Goal: Browse casually: Explore the website without a specific task or goal

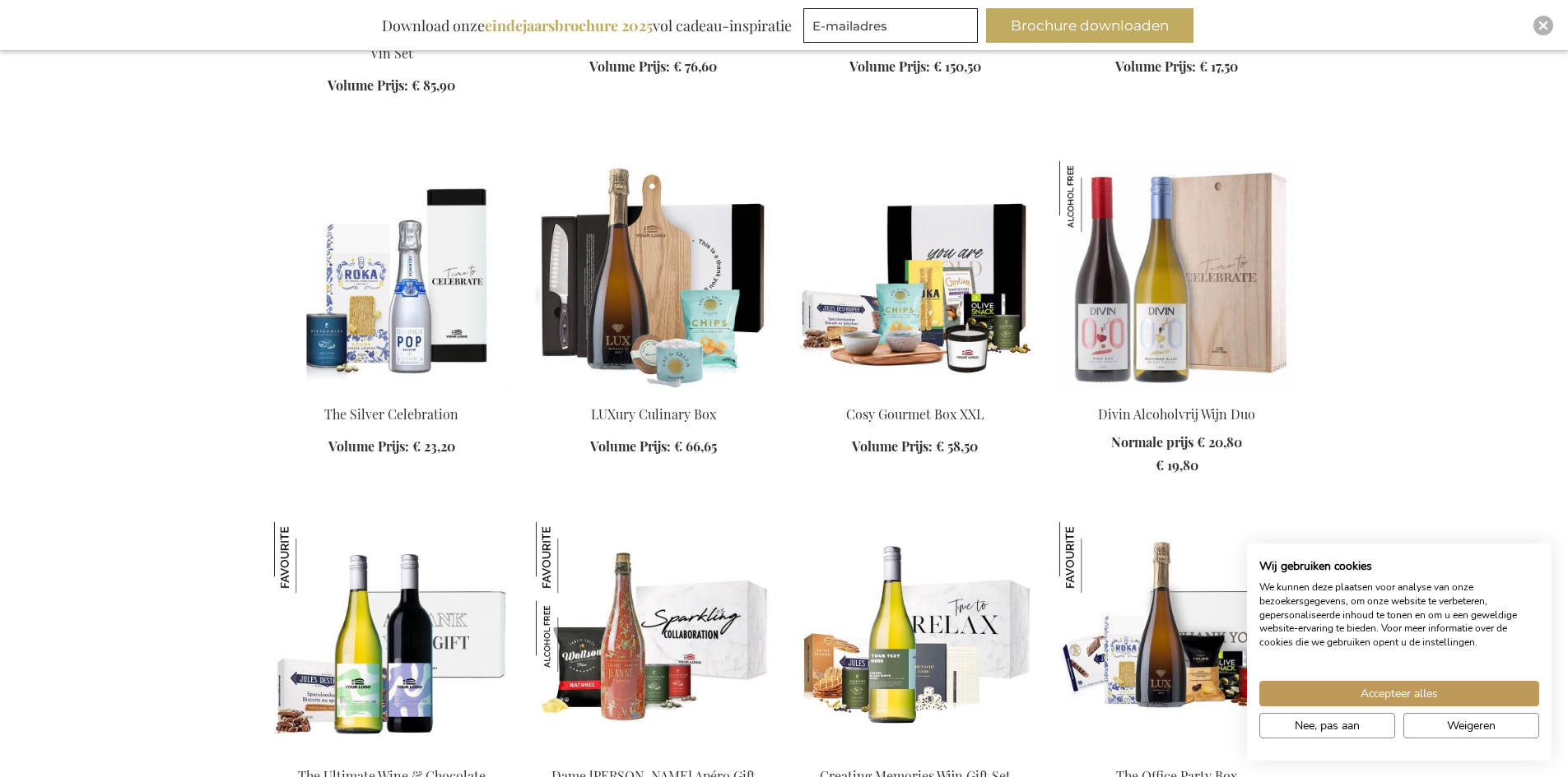
scroll to position [2057, 0]
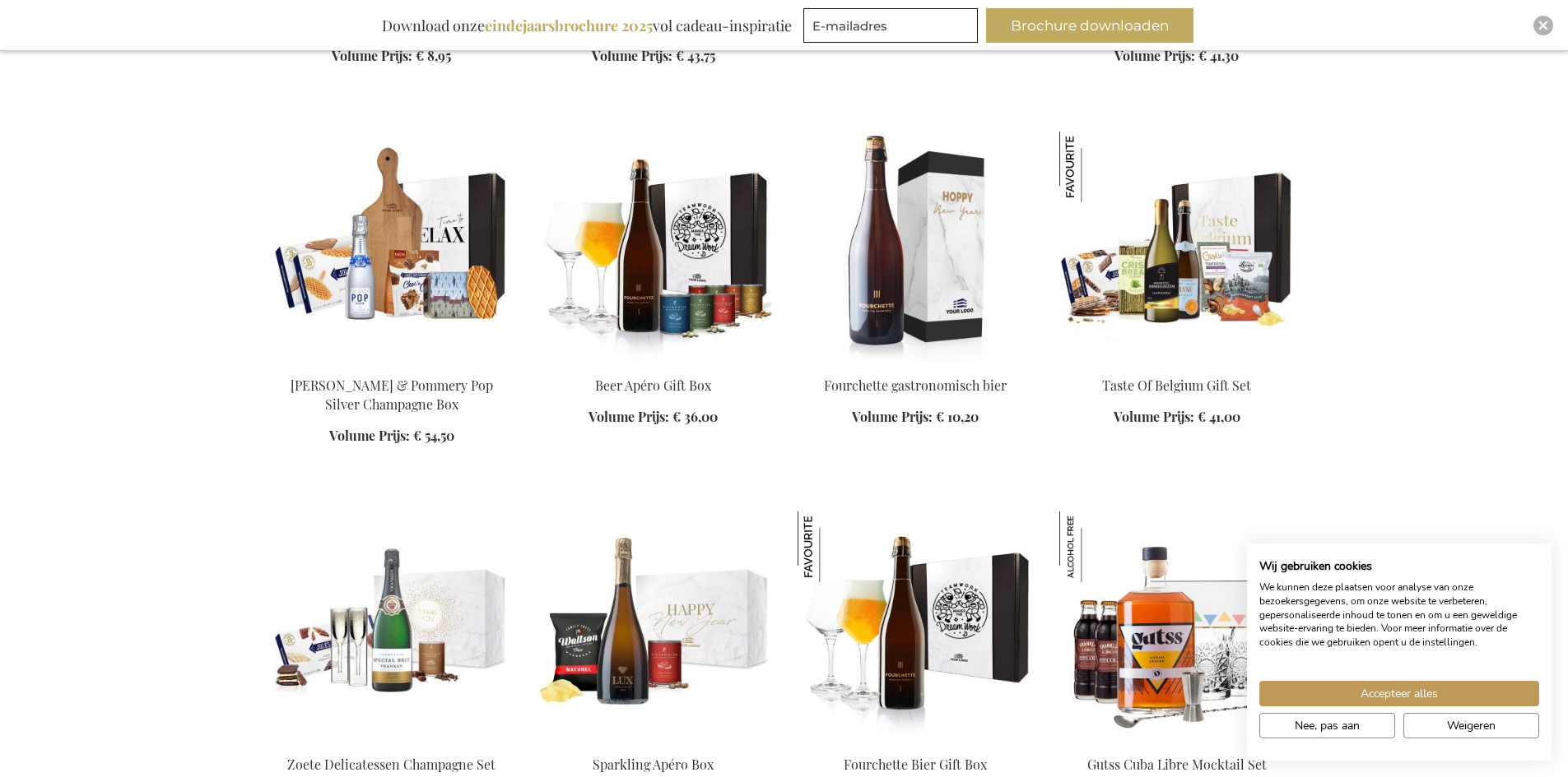
scroll to position [3208, 0]
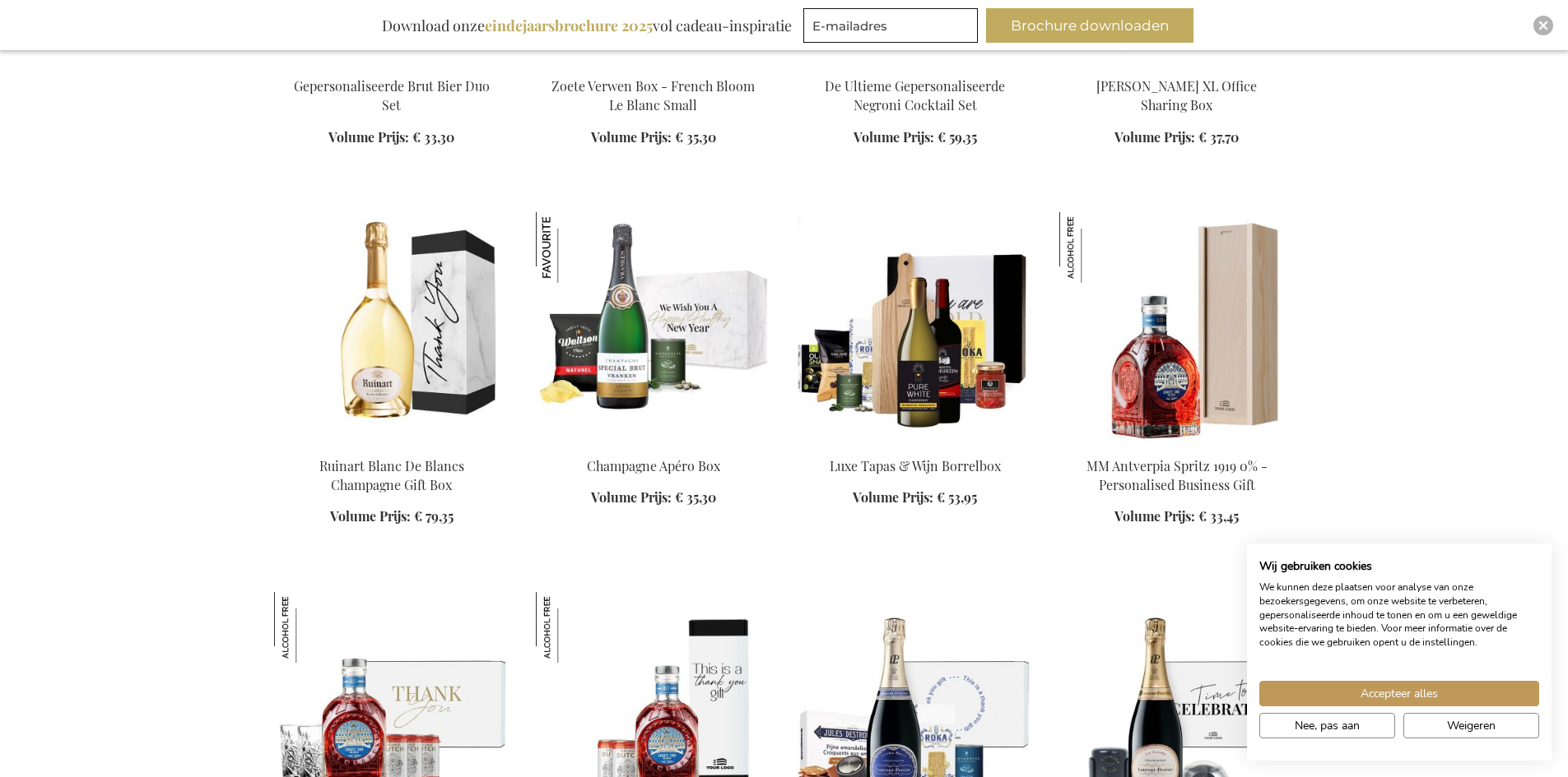
scroll to position [4442, 0]
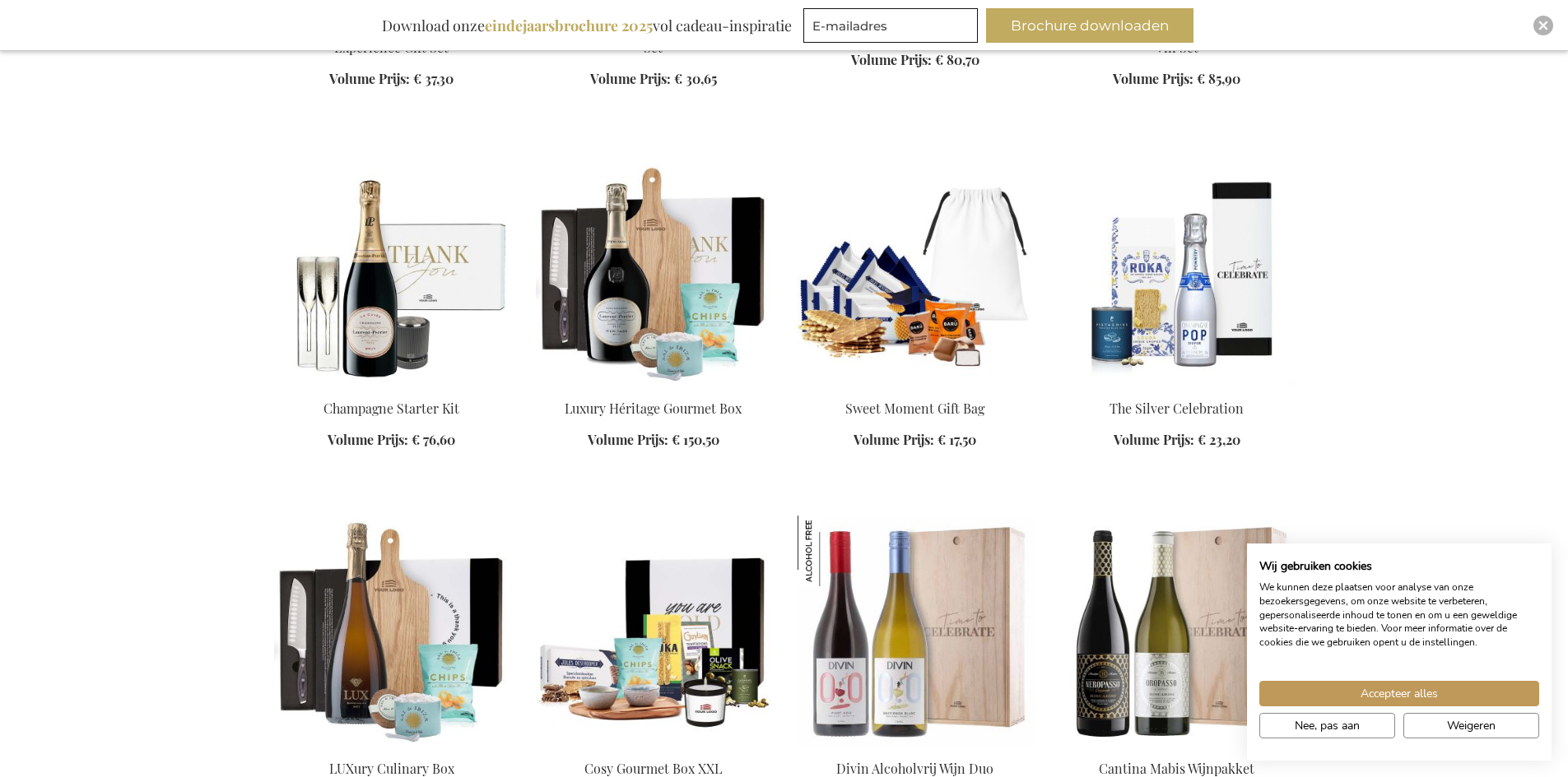
scroll to position [5264, 0]
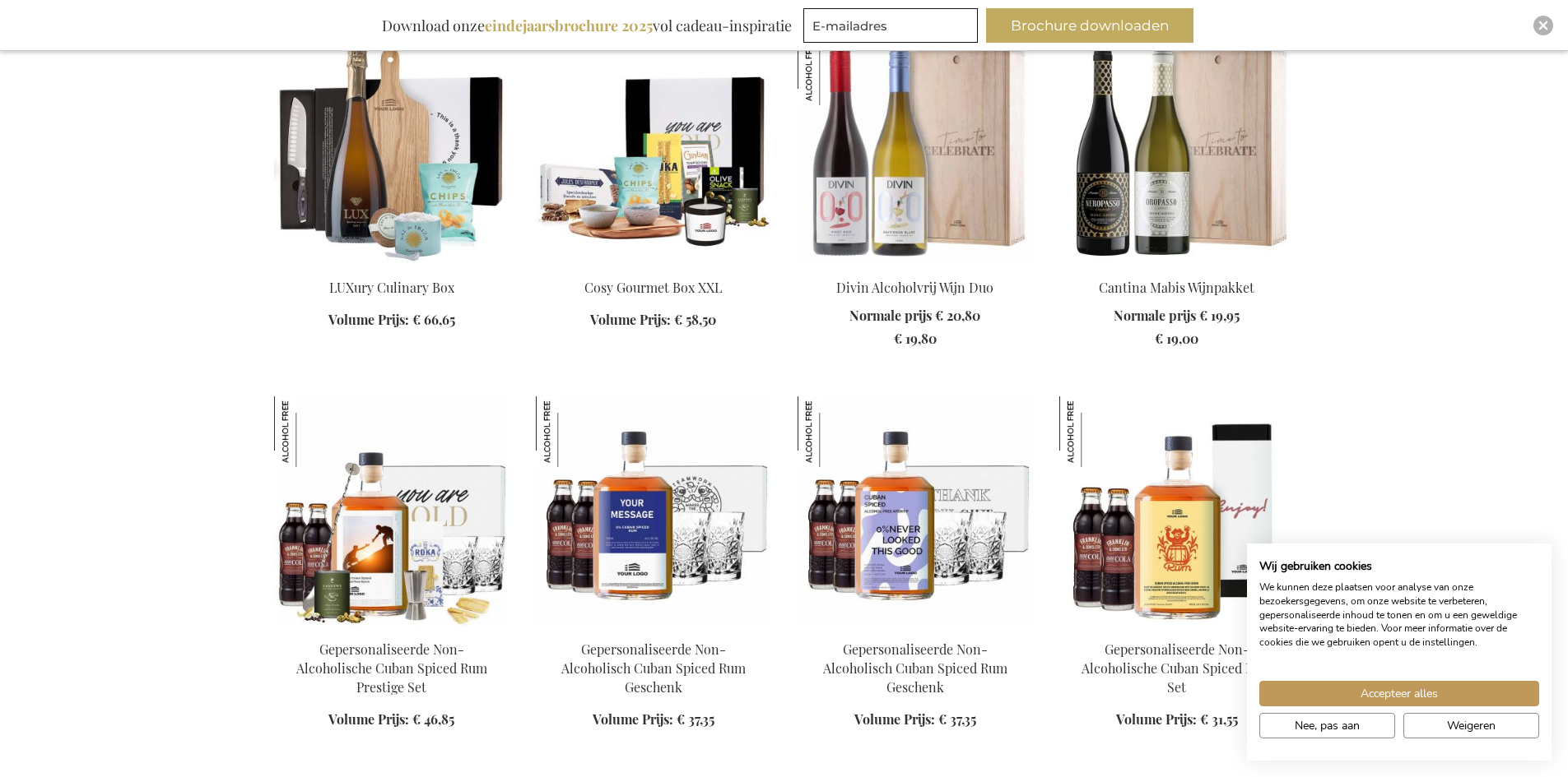
scroll to position [5923, 0]
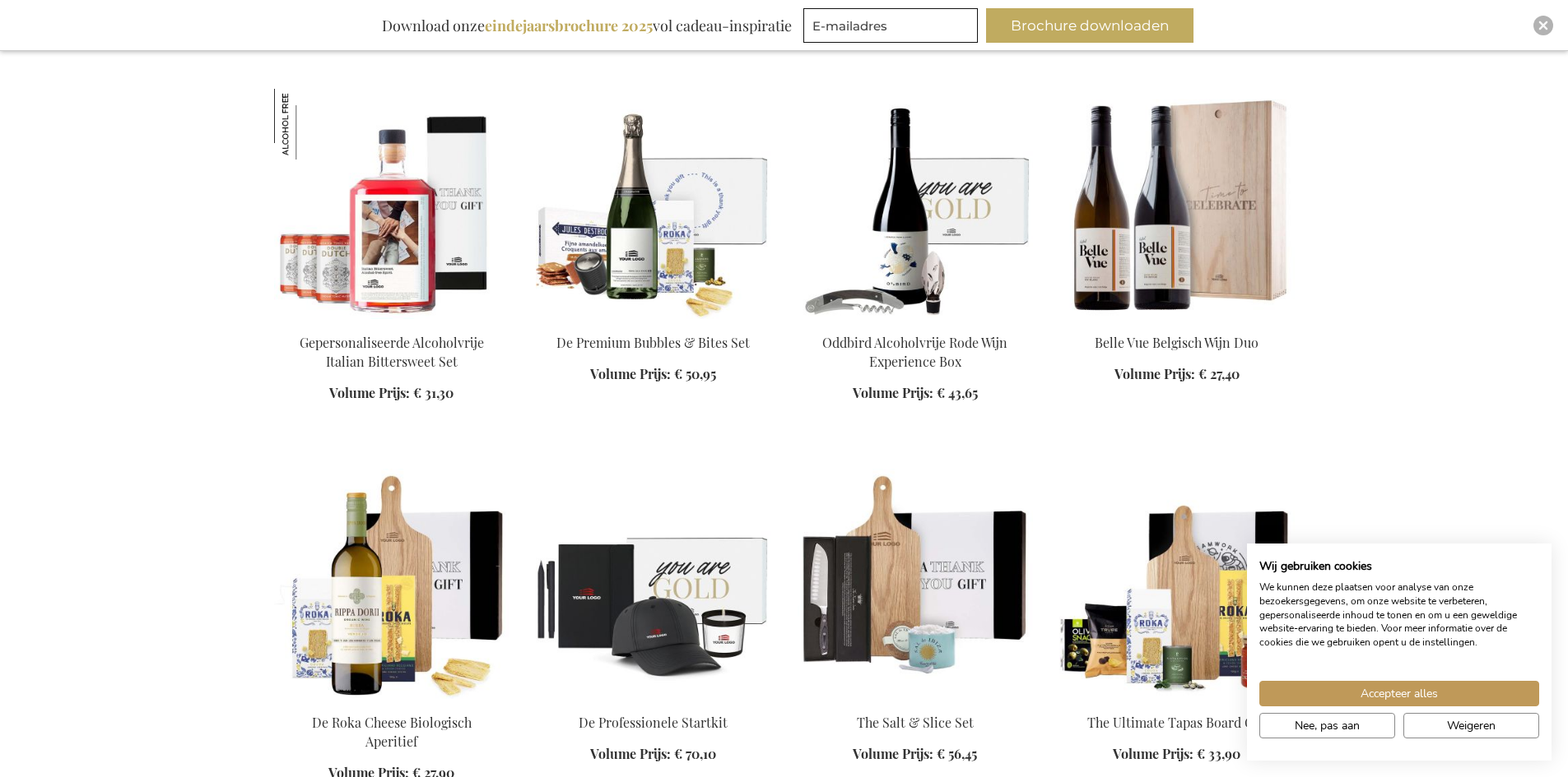
scroll to position [7567, 0]
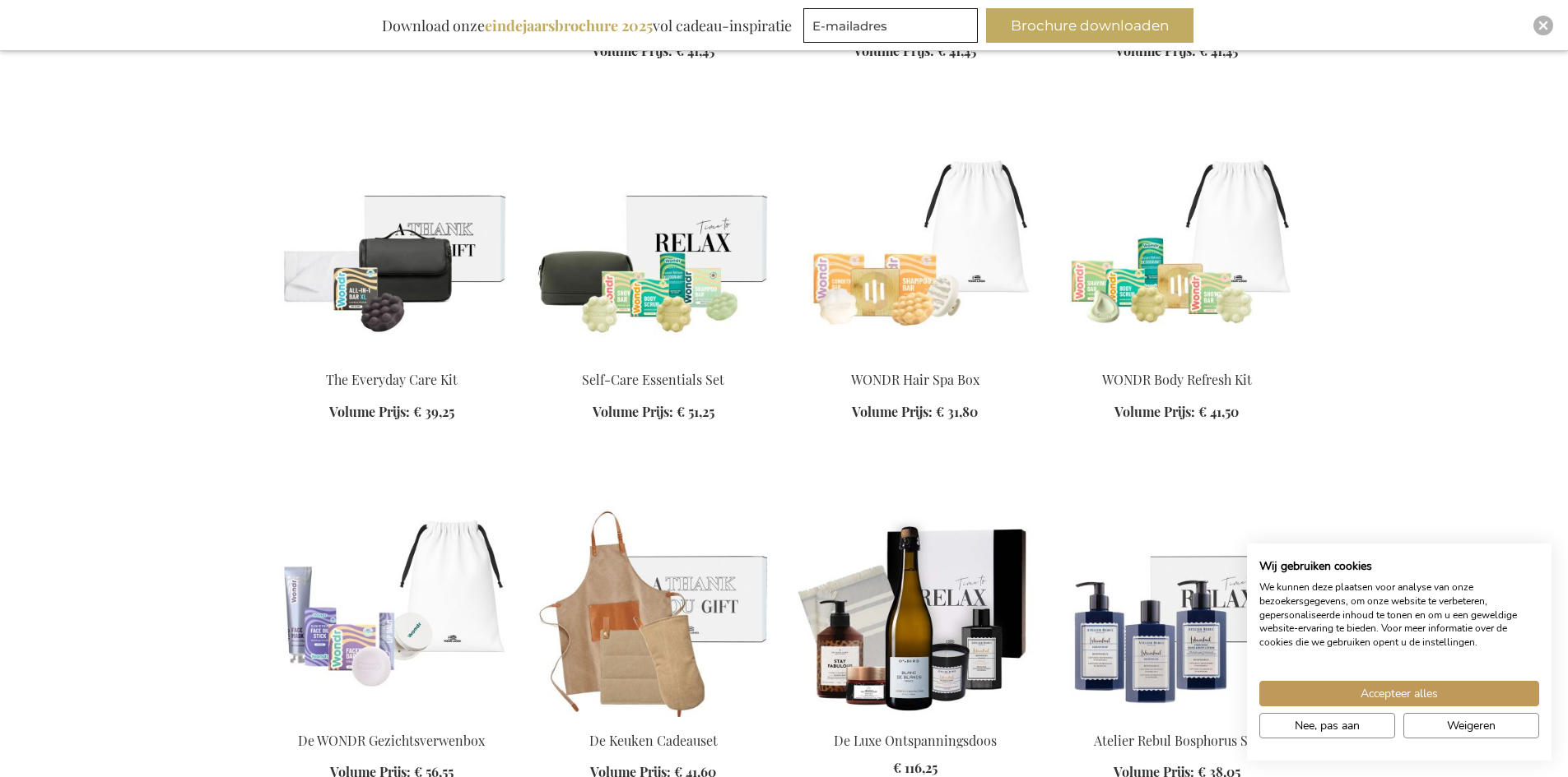
scroll to position [8719, 0]
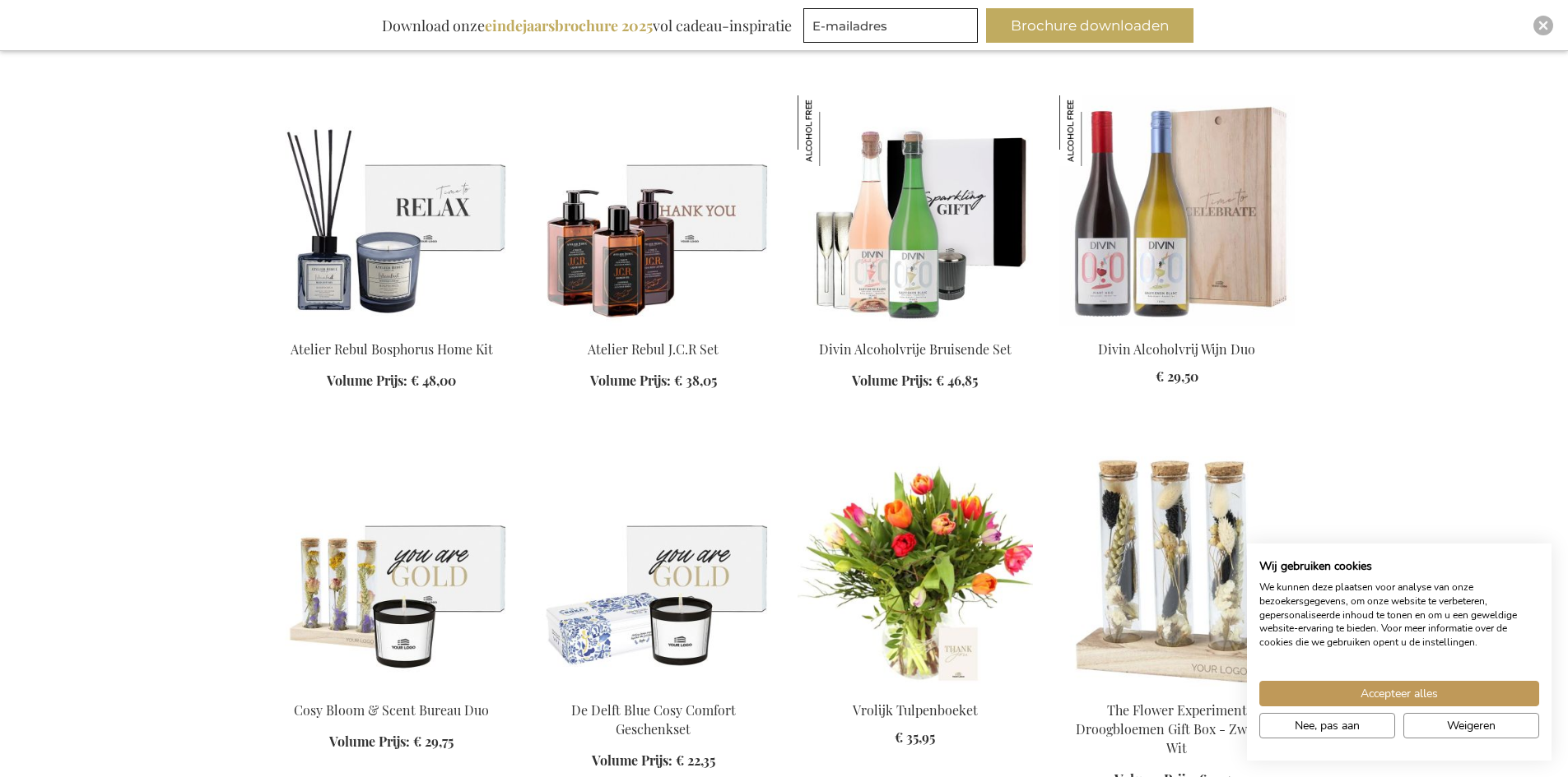
scroll to position [9706, 0]
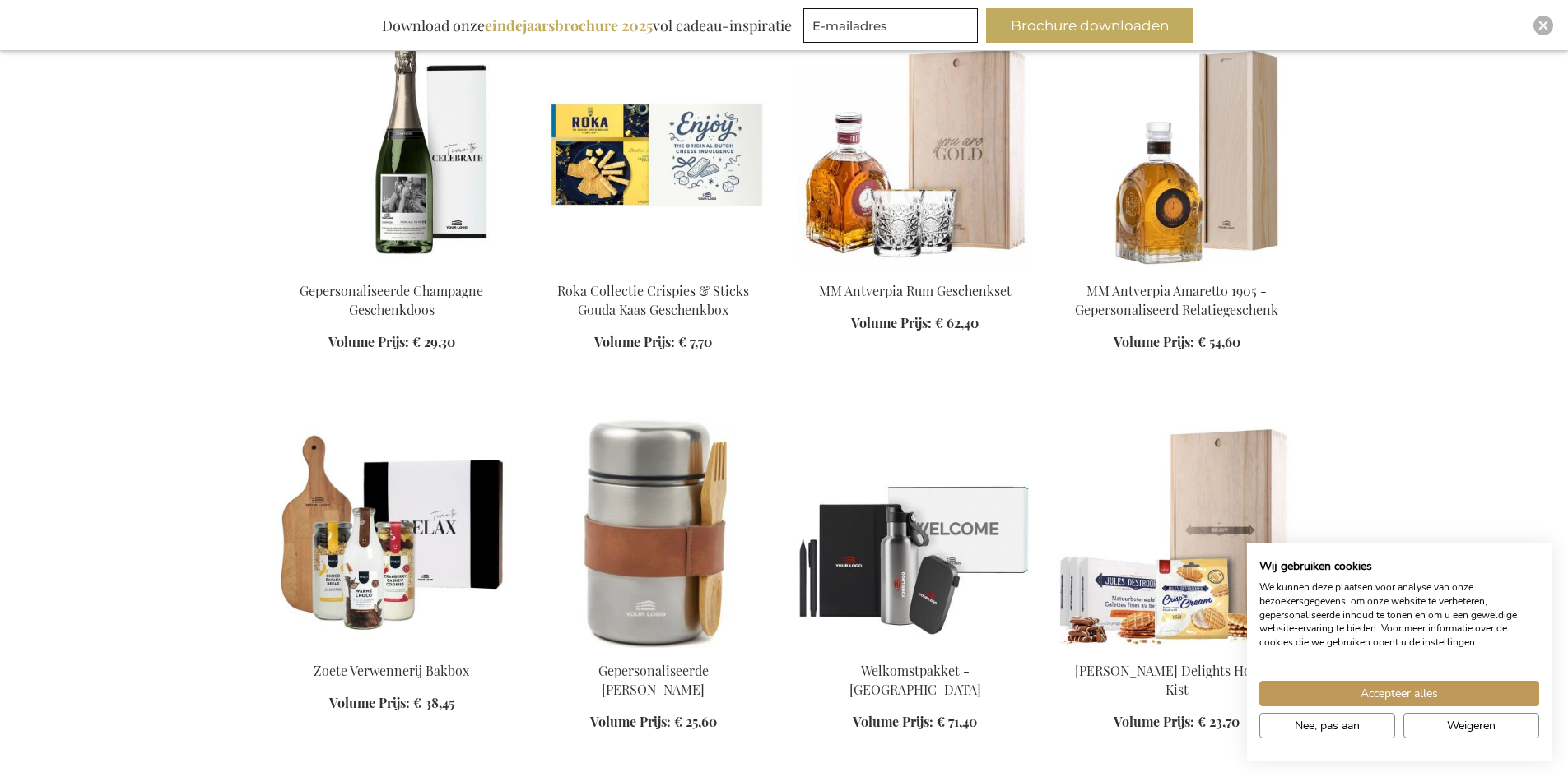
scroll to position [10776, 0]
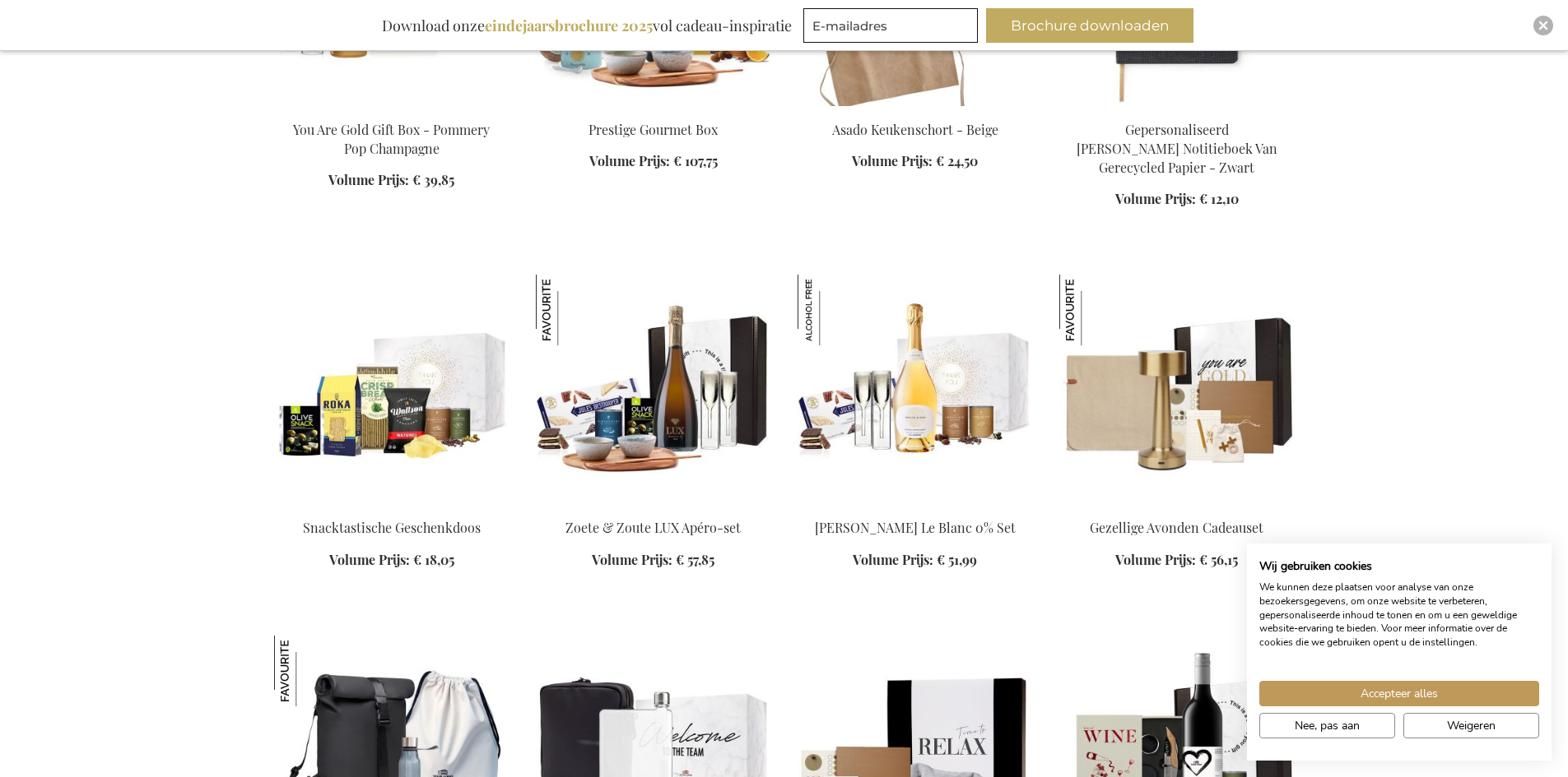
scroll to position [12586, 0]
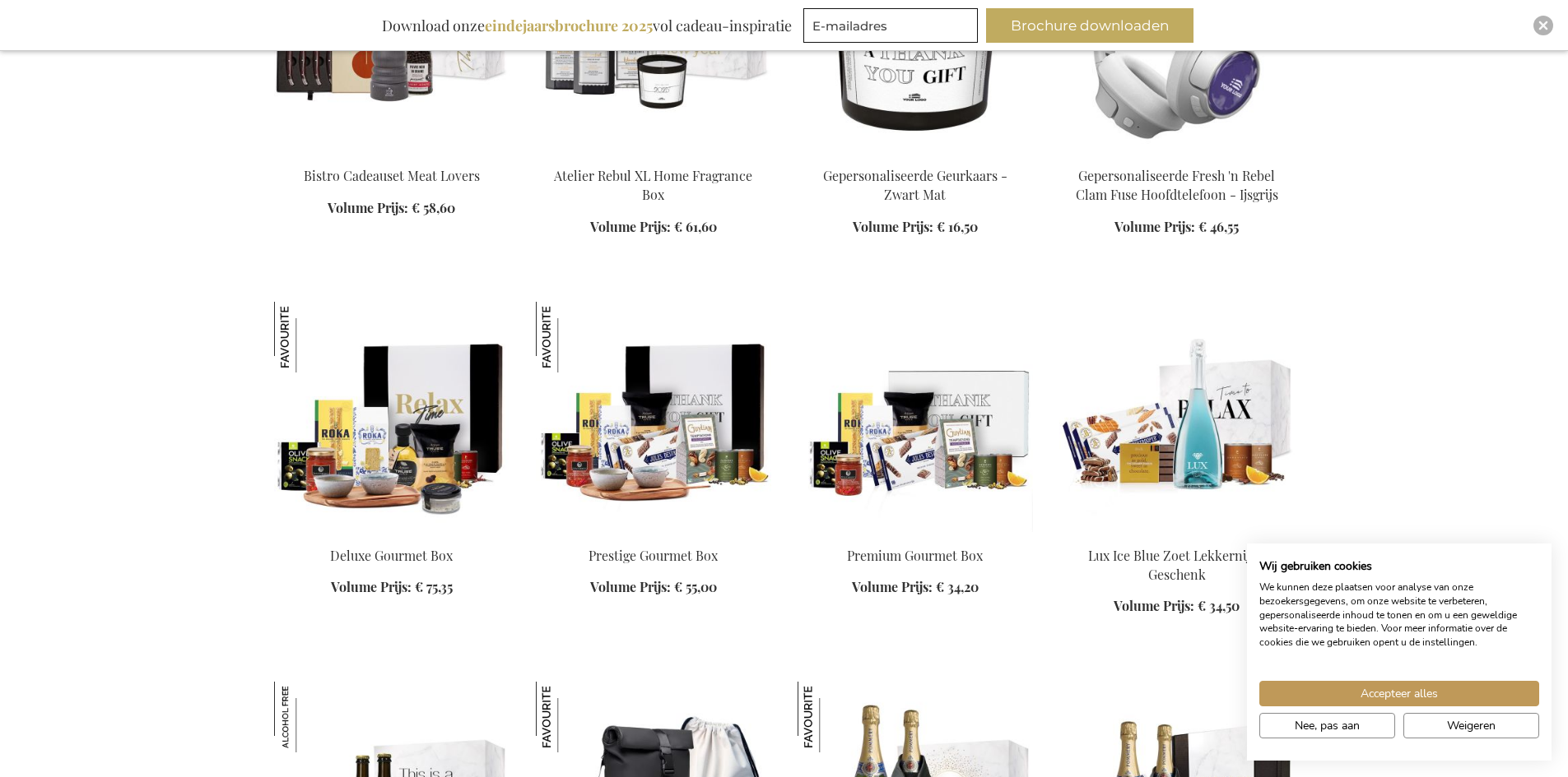
scroll to position [13408, 0]
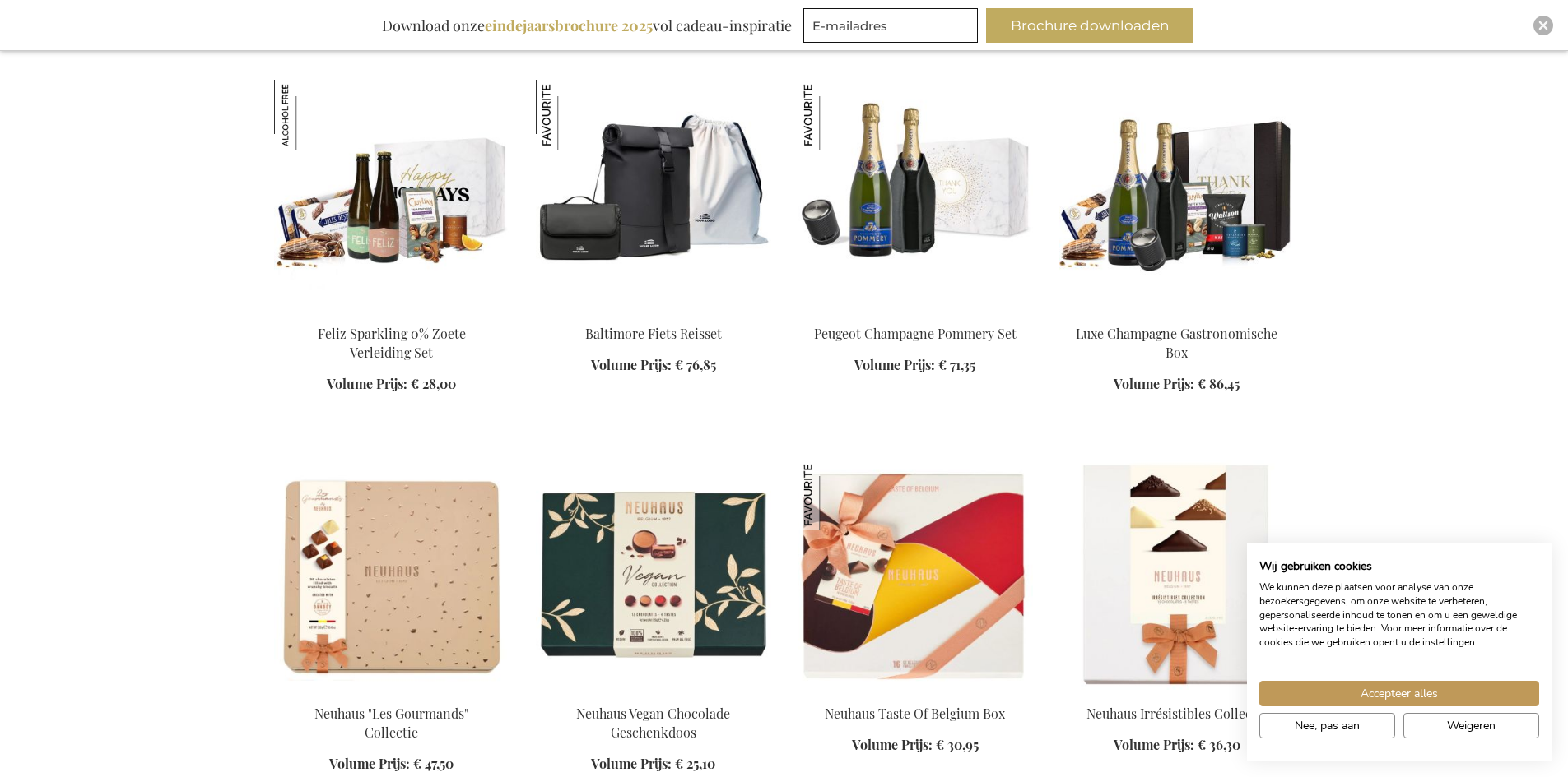
scroll to position [13984, 0]
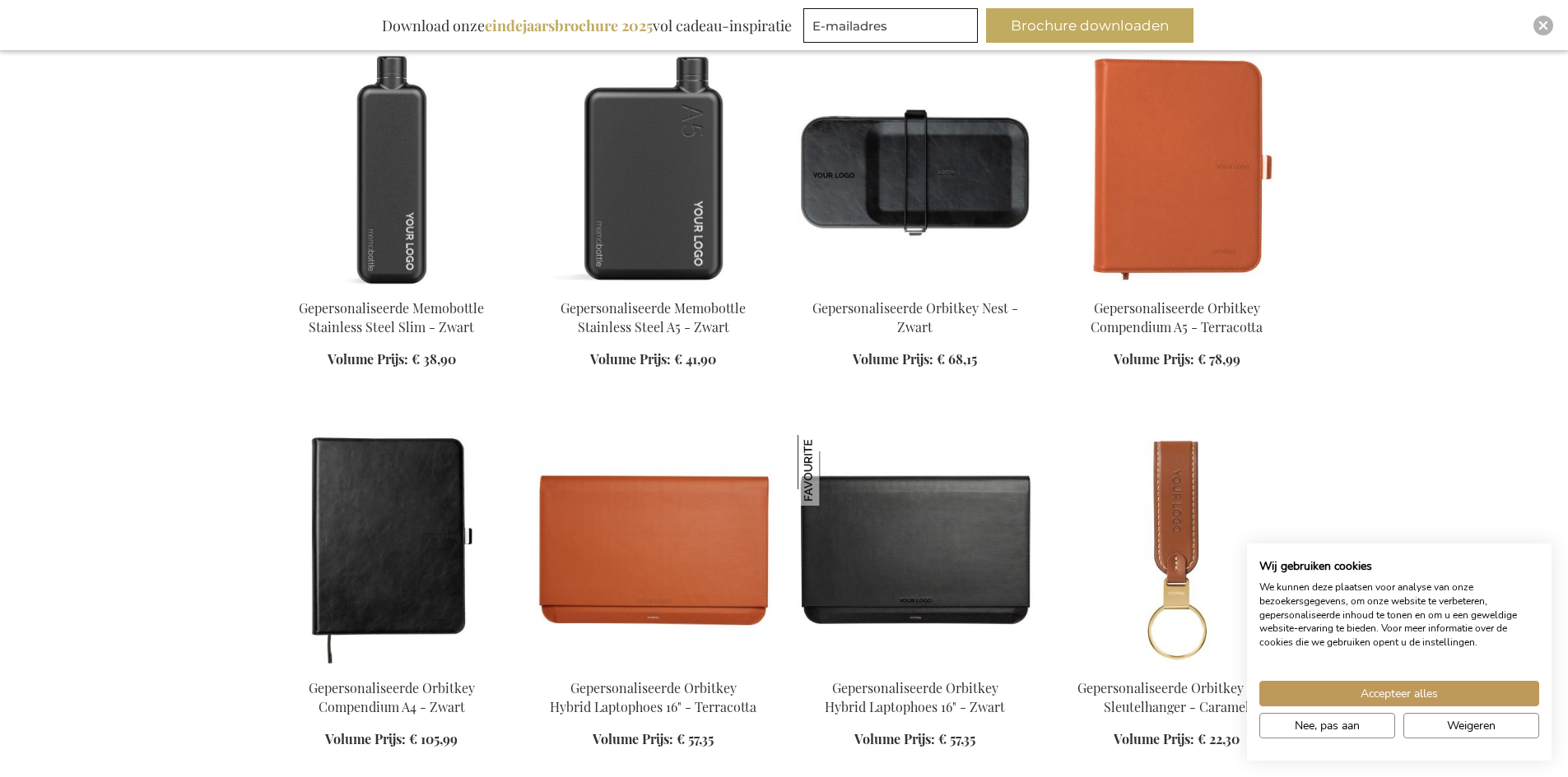
scroll to position [15465, 0]
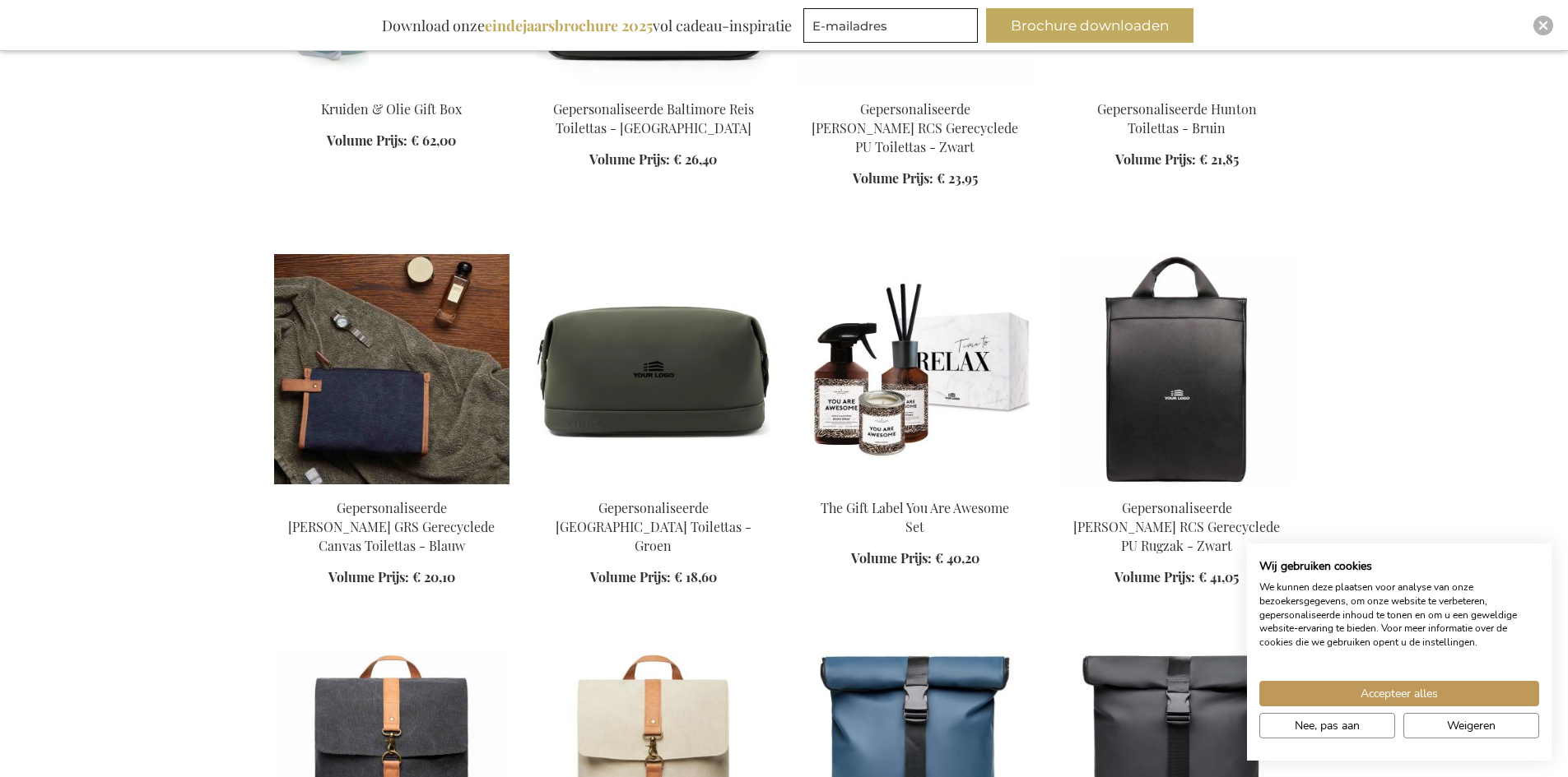
scroll to position [16699, 0]
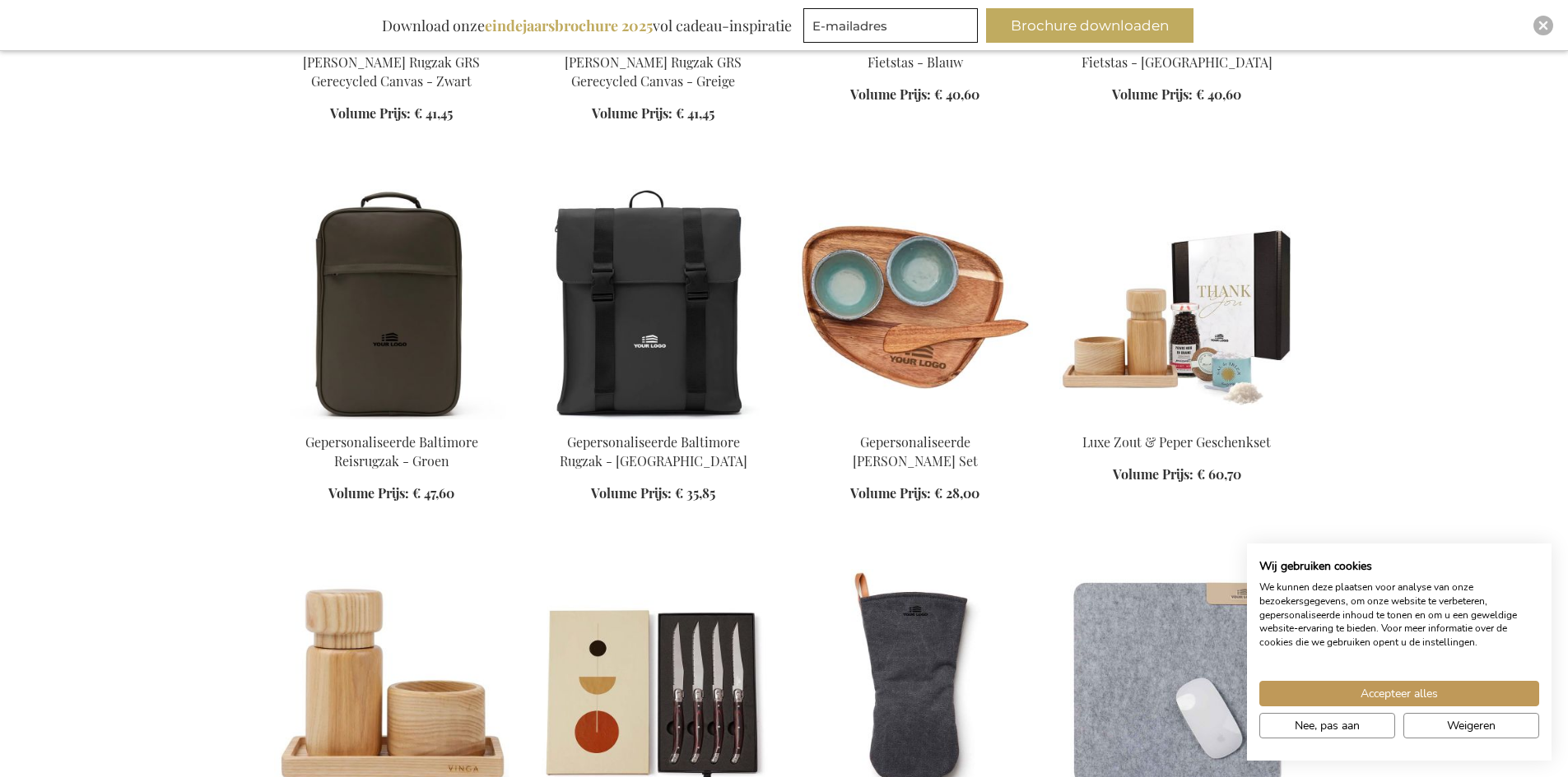
scroll to position [17357, 0]
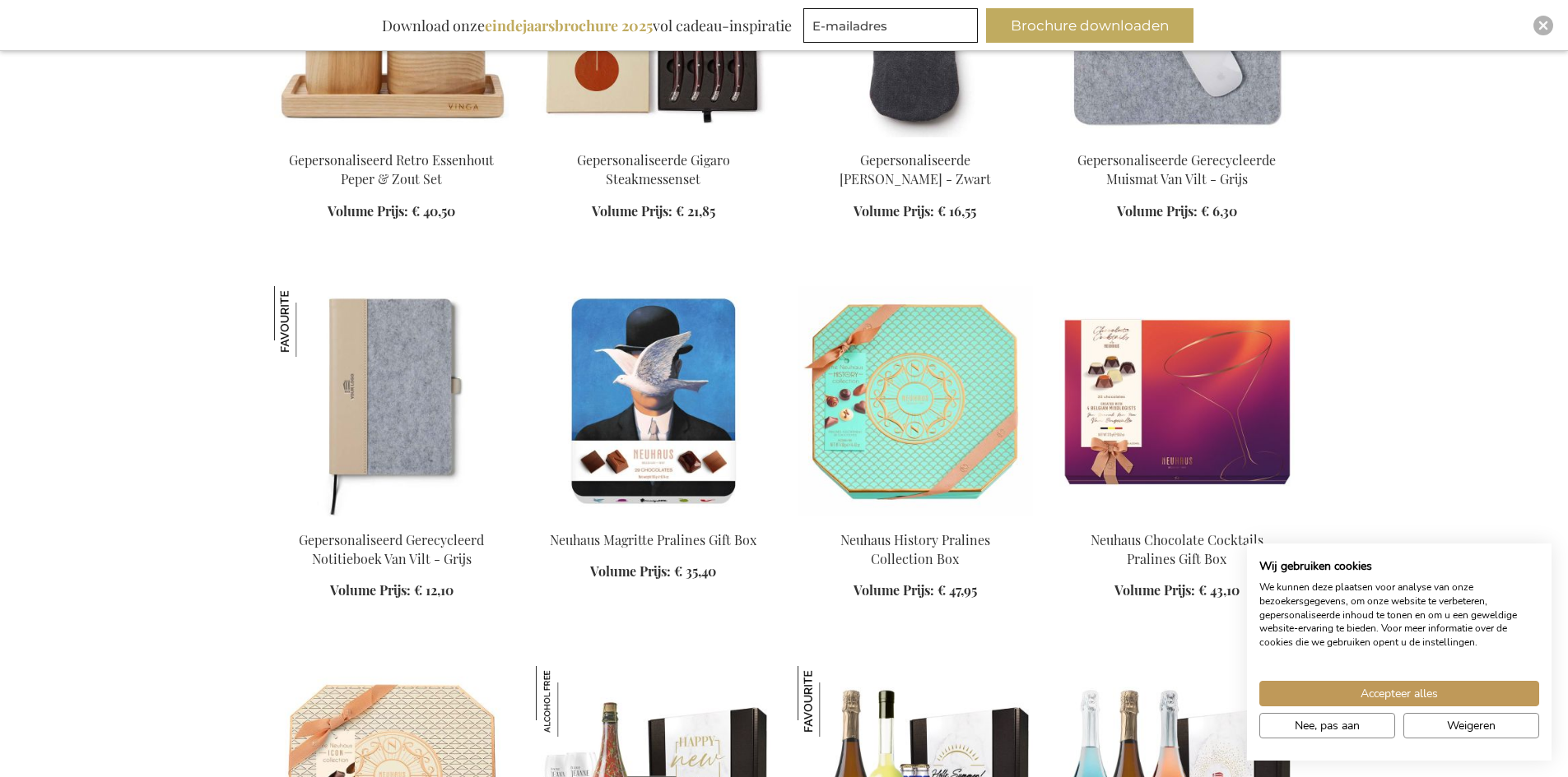
scroll to position [18014, 0]
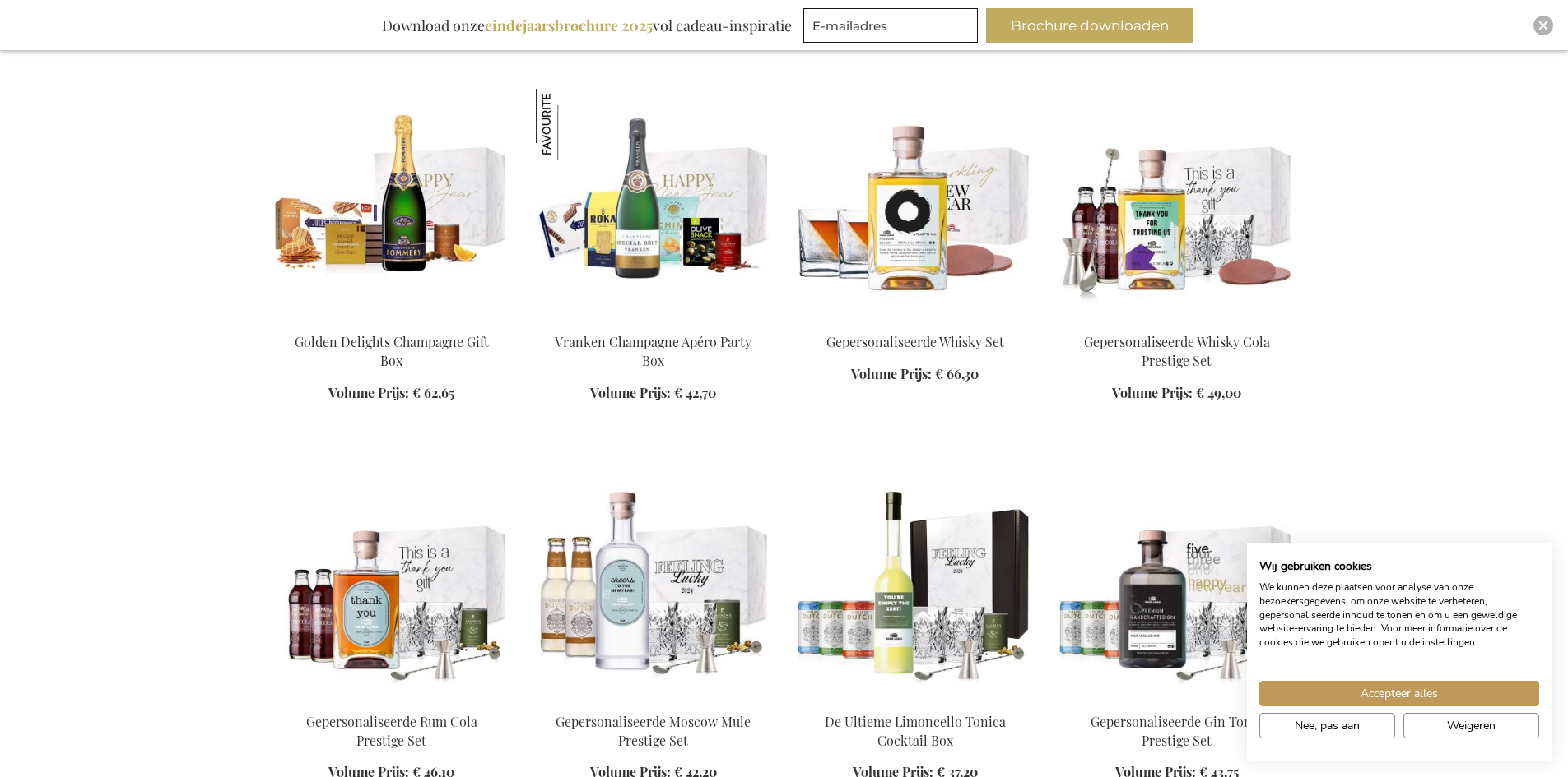
scroll to position [20318, 0]
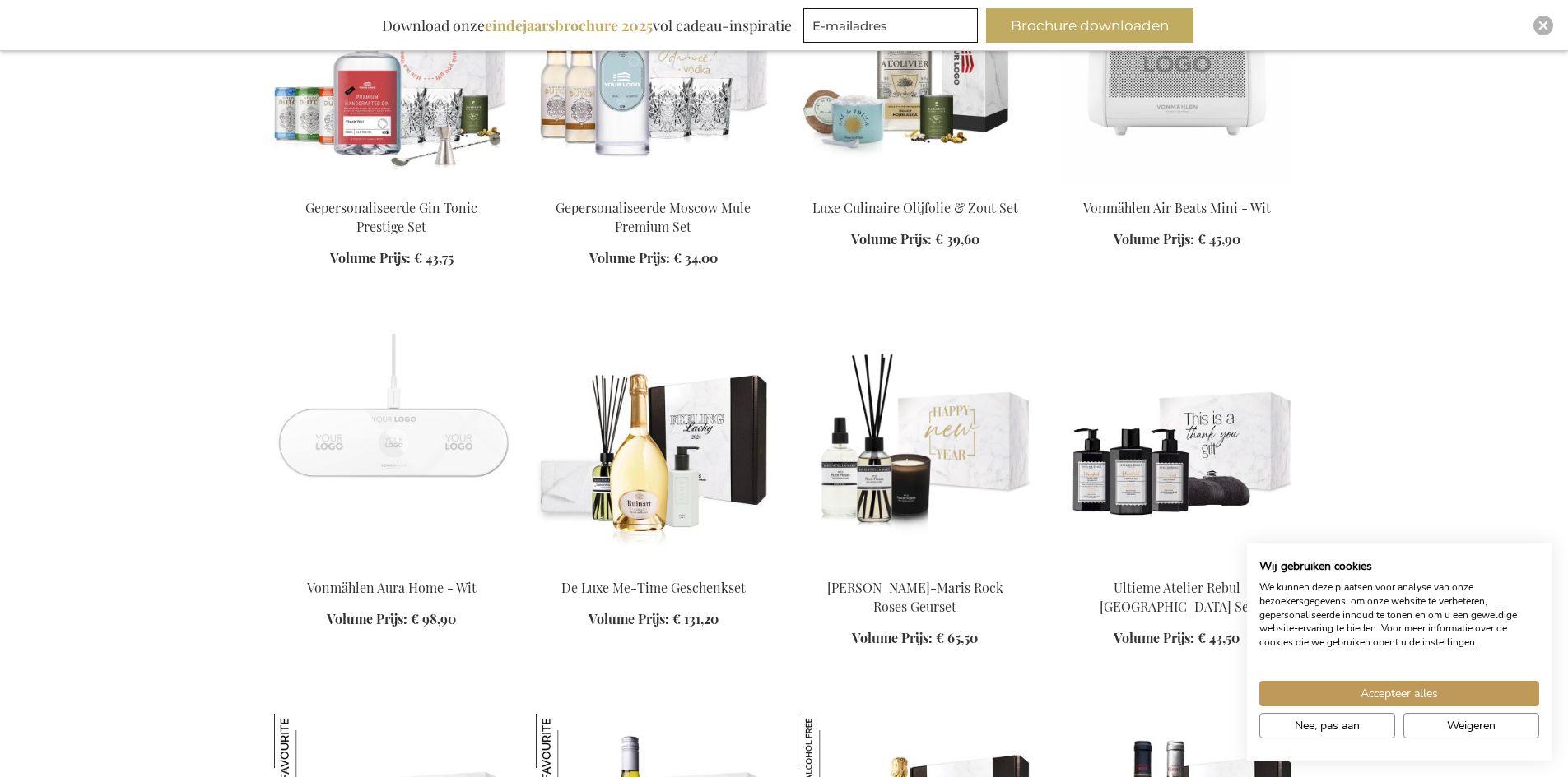
scroll to position [21305, 0]
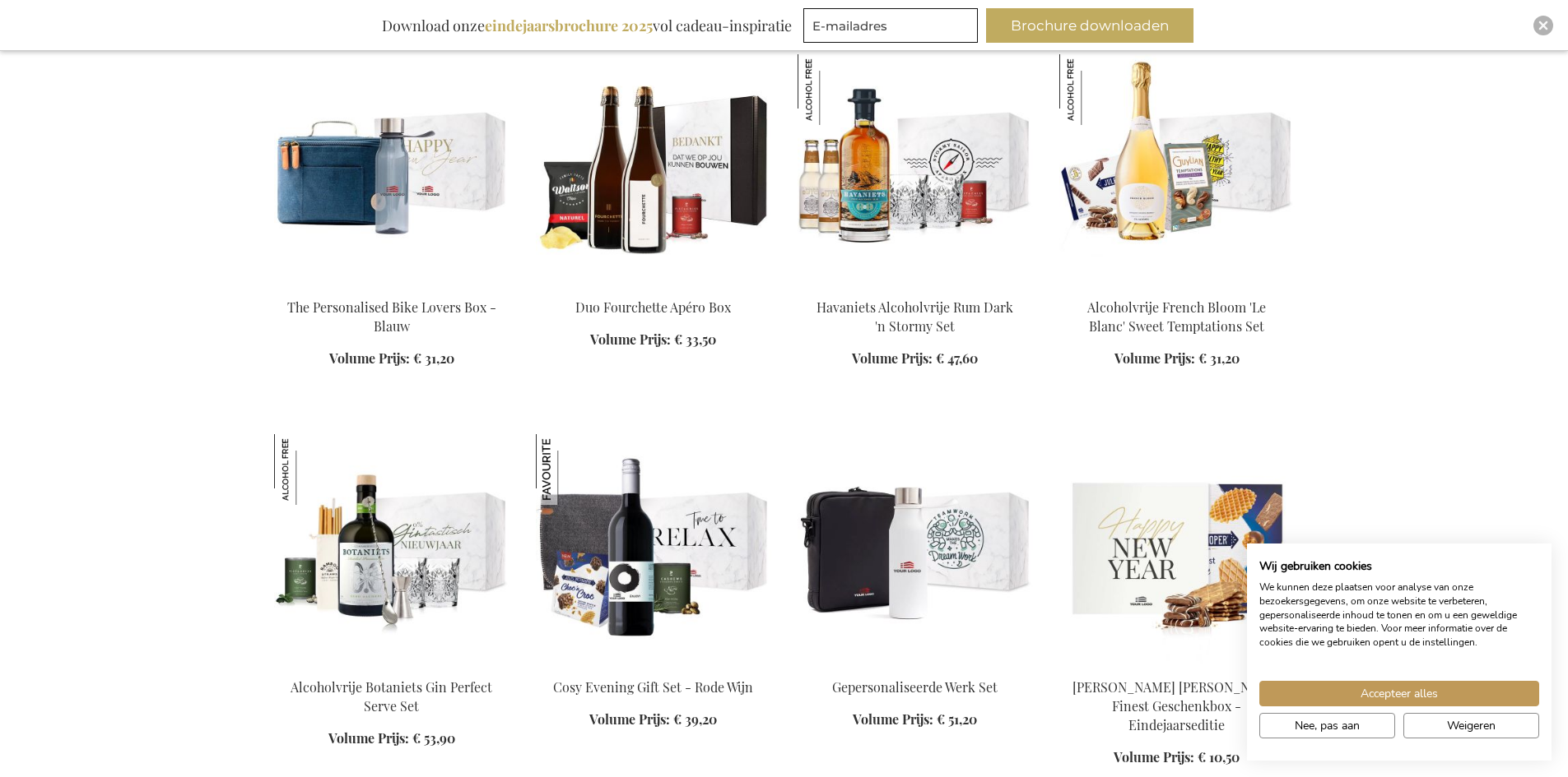
scroll to position [22045, 0]
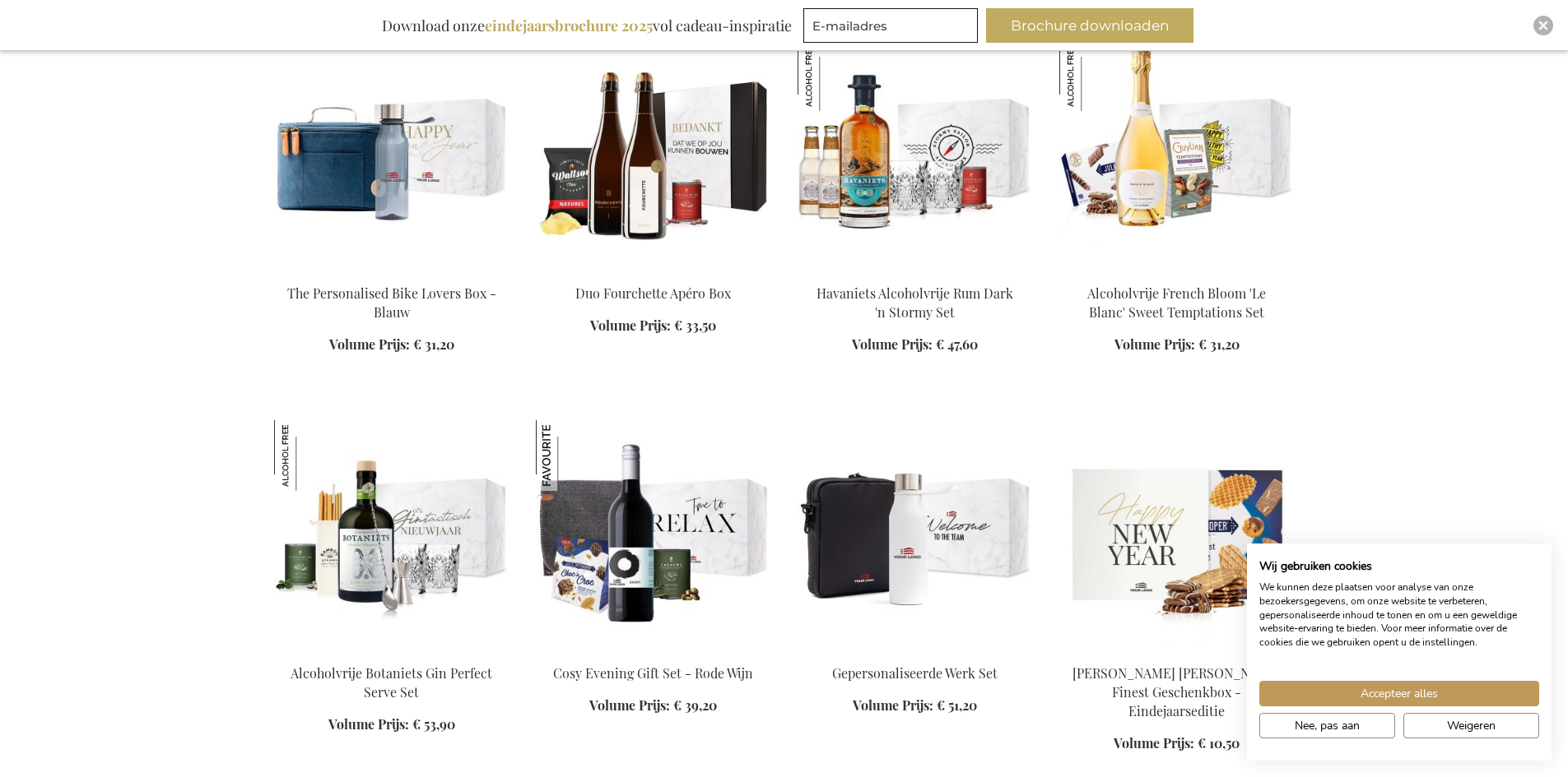
click at [911, 437] on img at bounding box center [915, 535] width 235 height 230
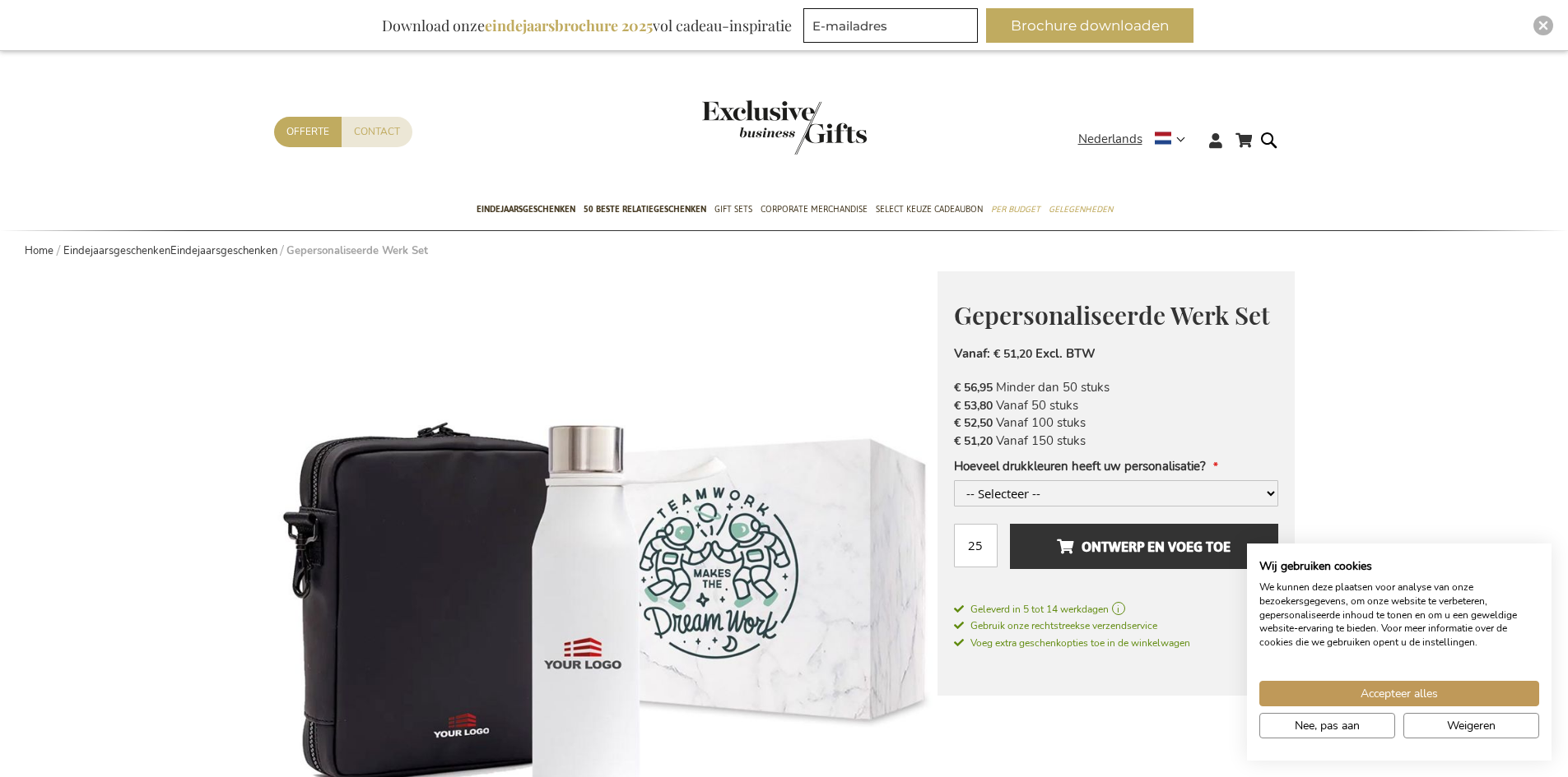
scroll to position [329, 0]
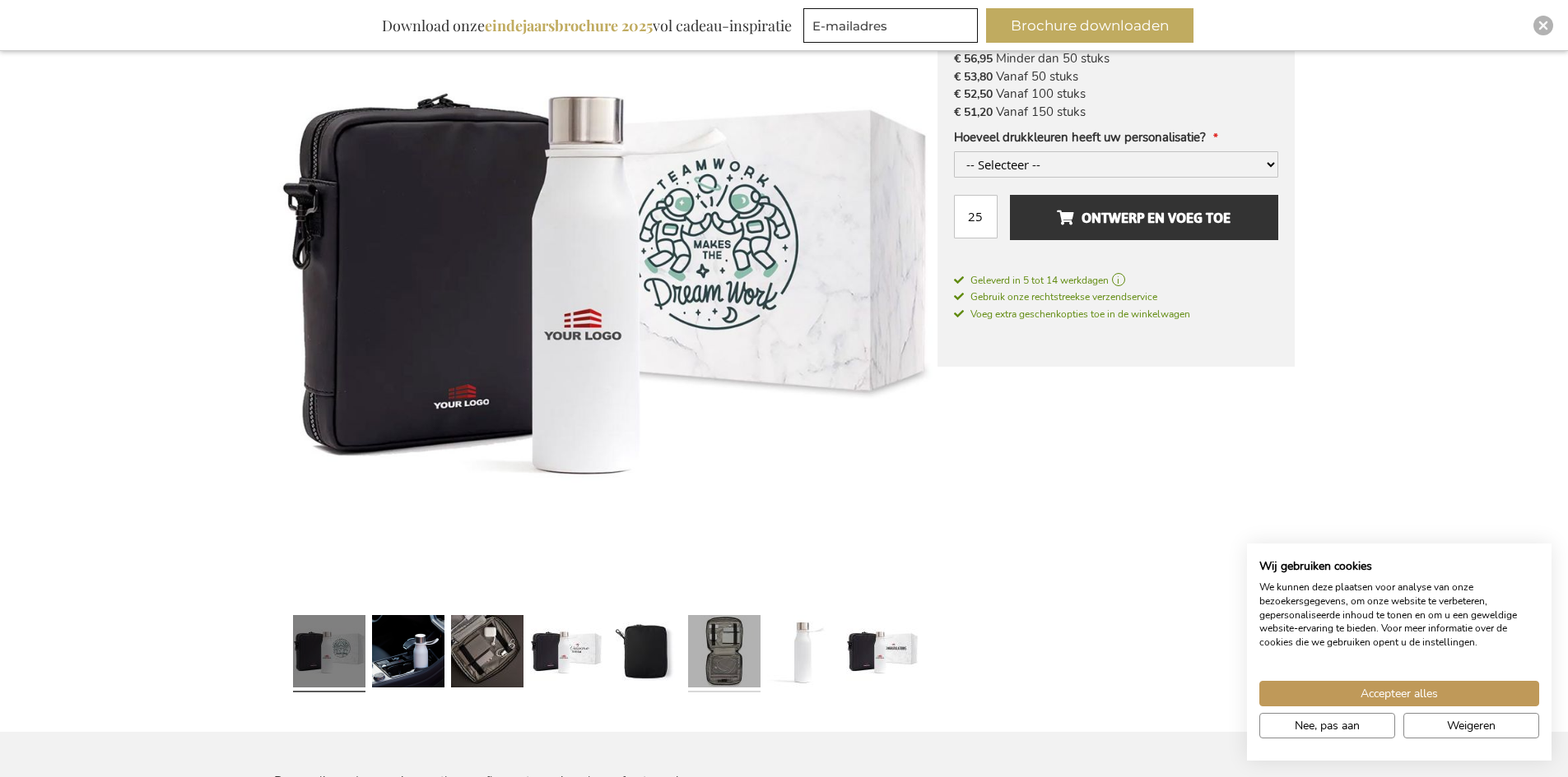
click at [732, 664] on link at bounding box center [724, 654] width 73 height 91
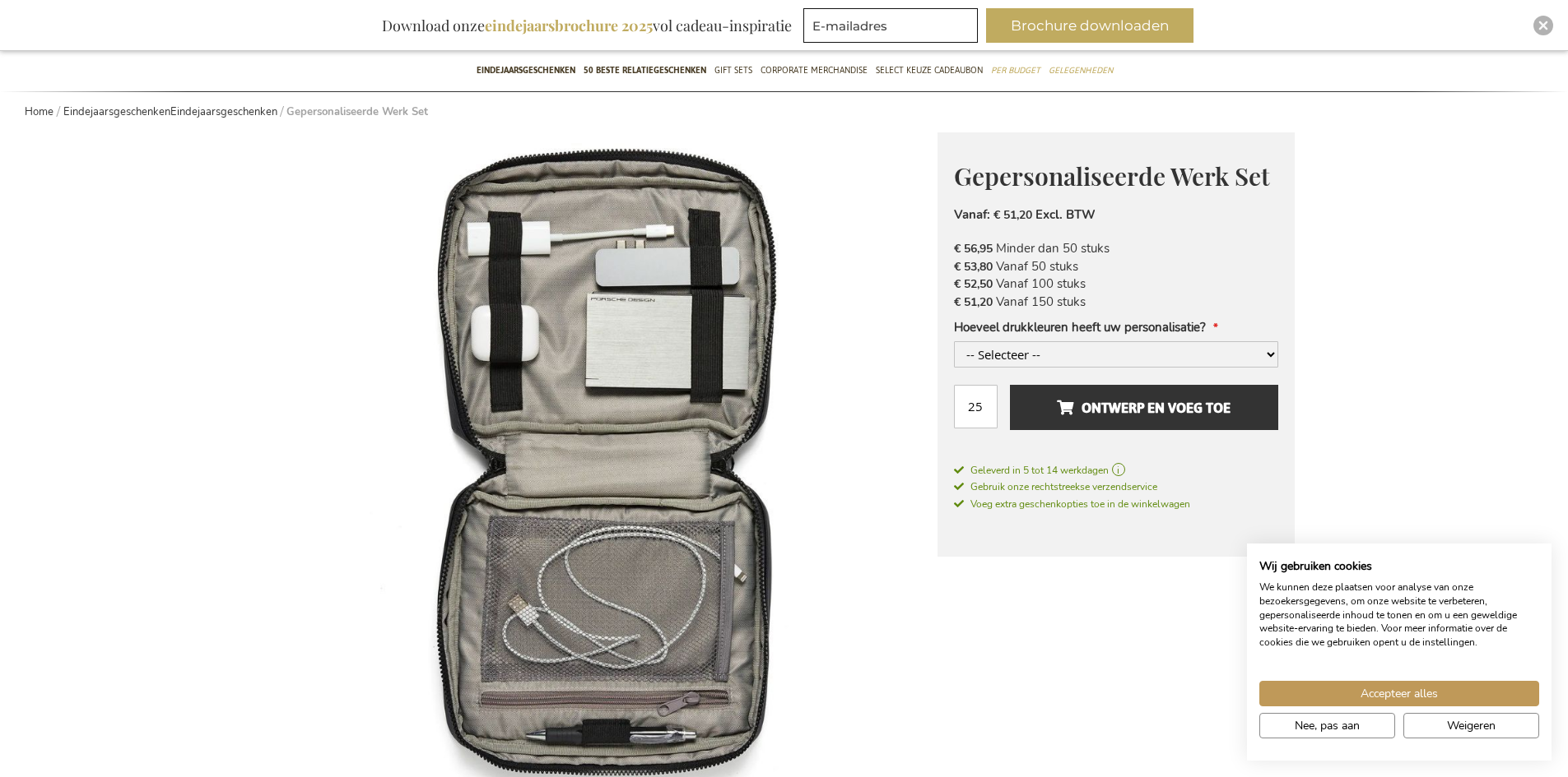
scroll to position [82, 0]
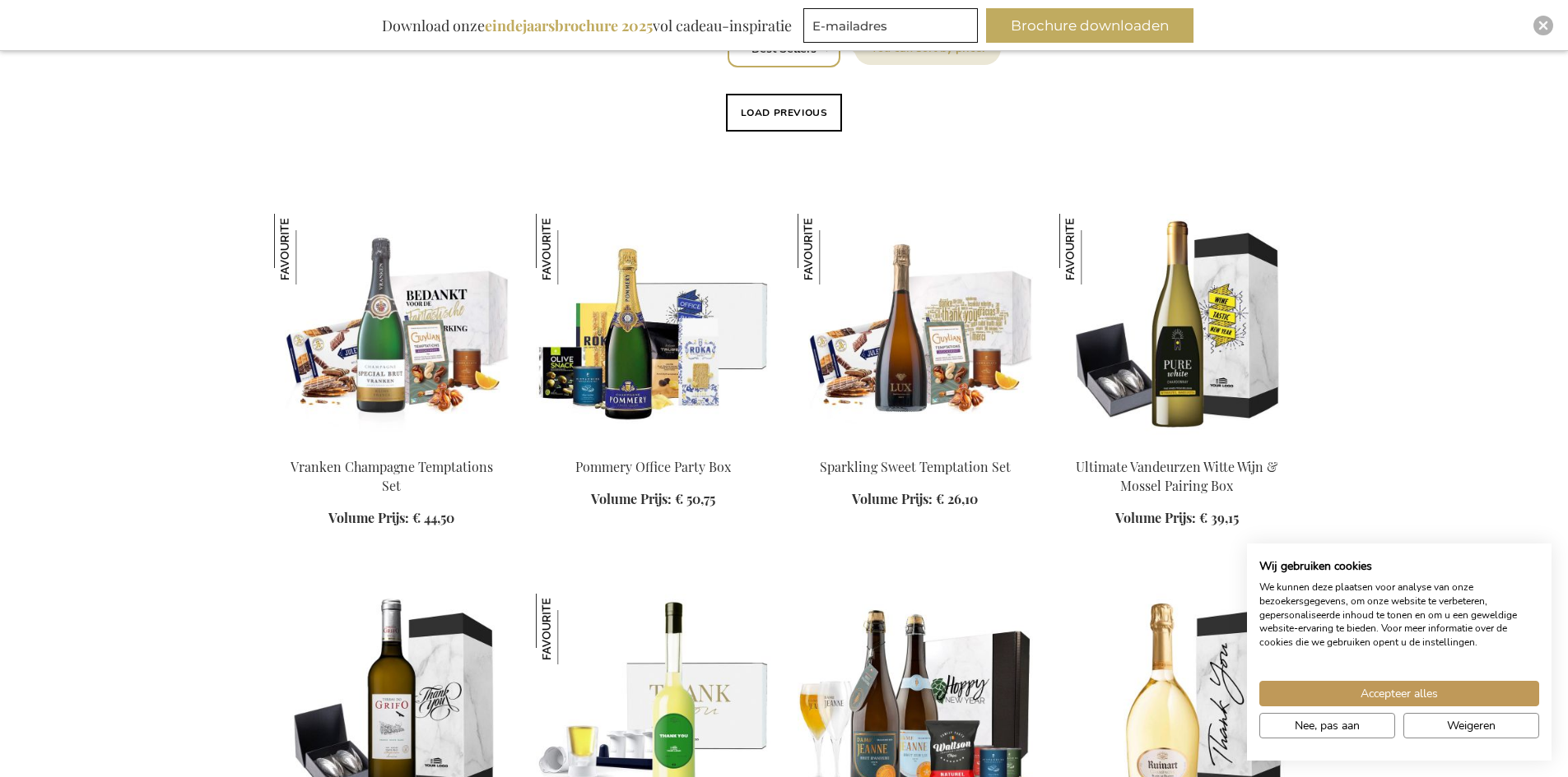
scroll to position [1234, 0]
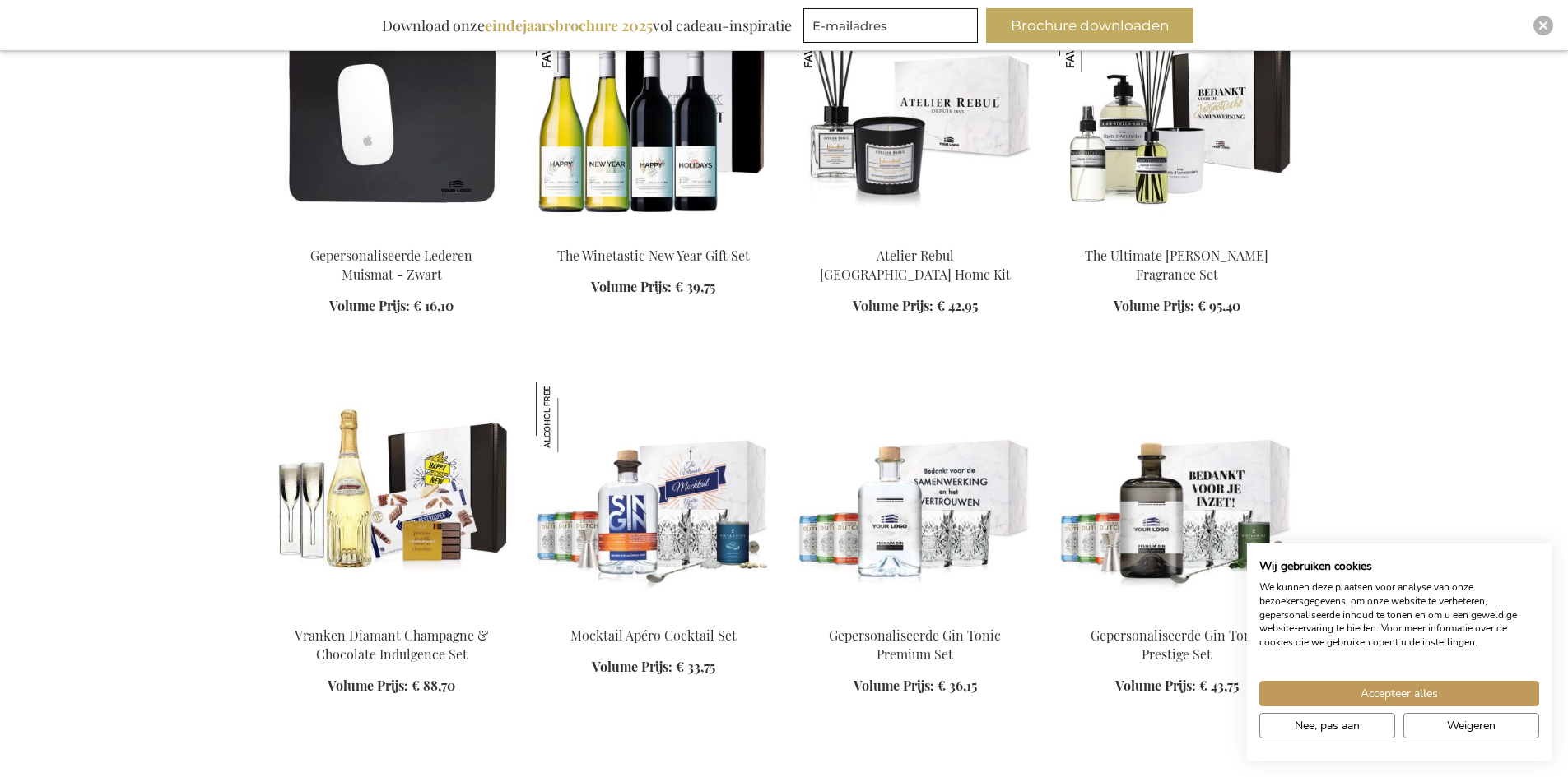
scroll to position [4351, 0]
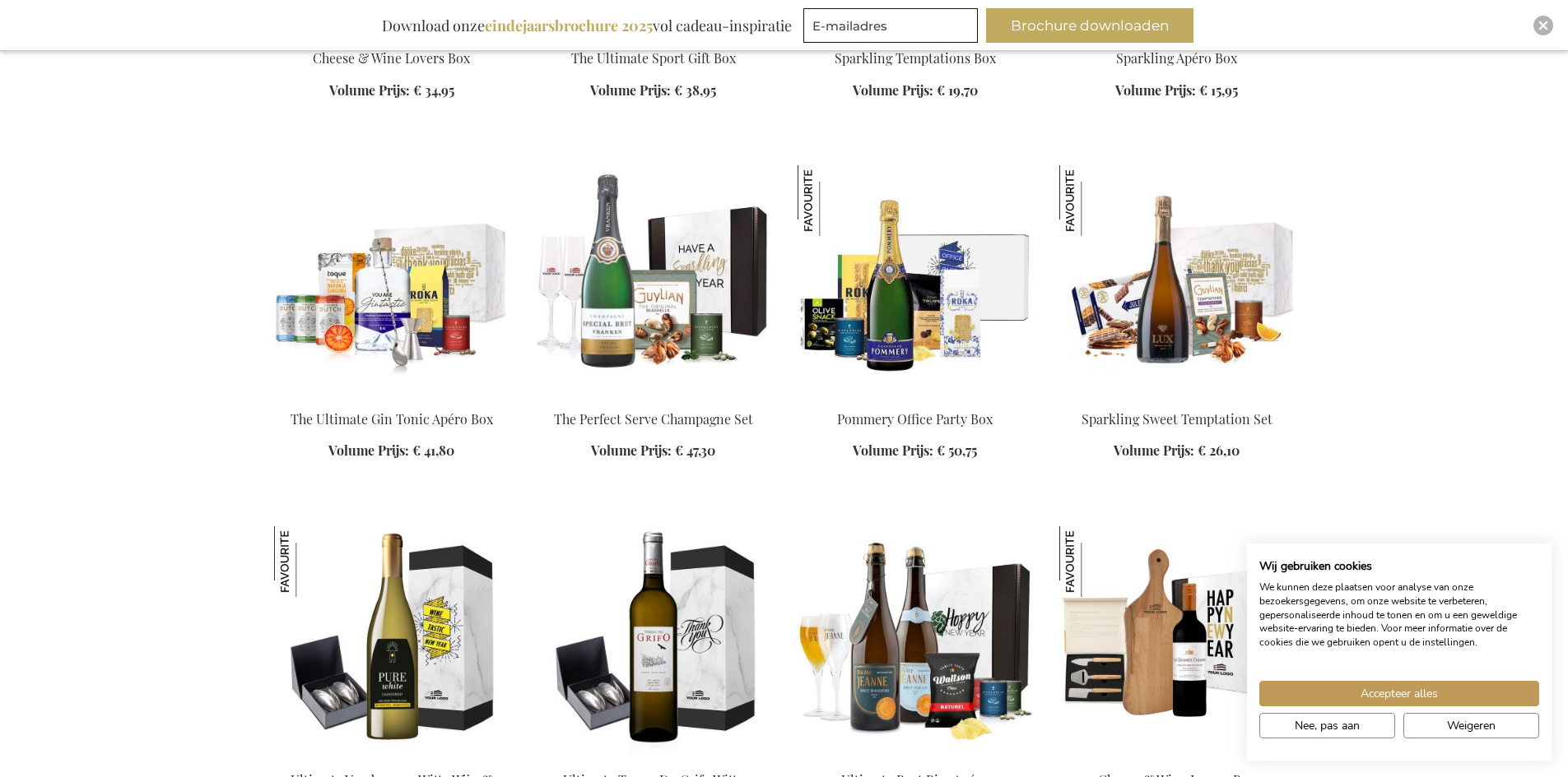
scroll to position [2274, 0]
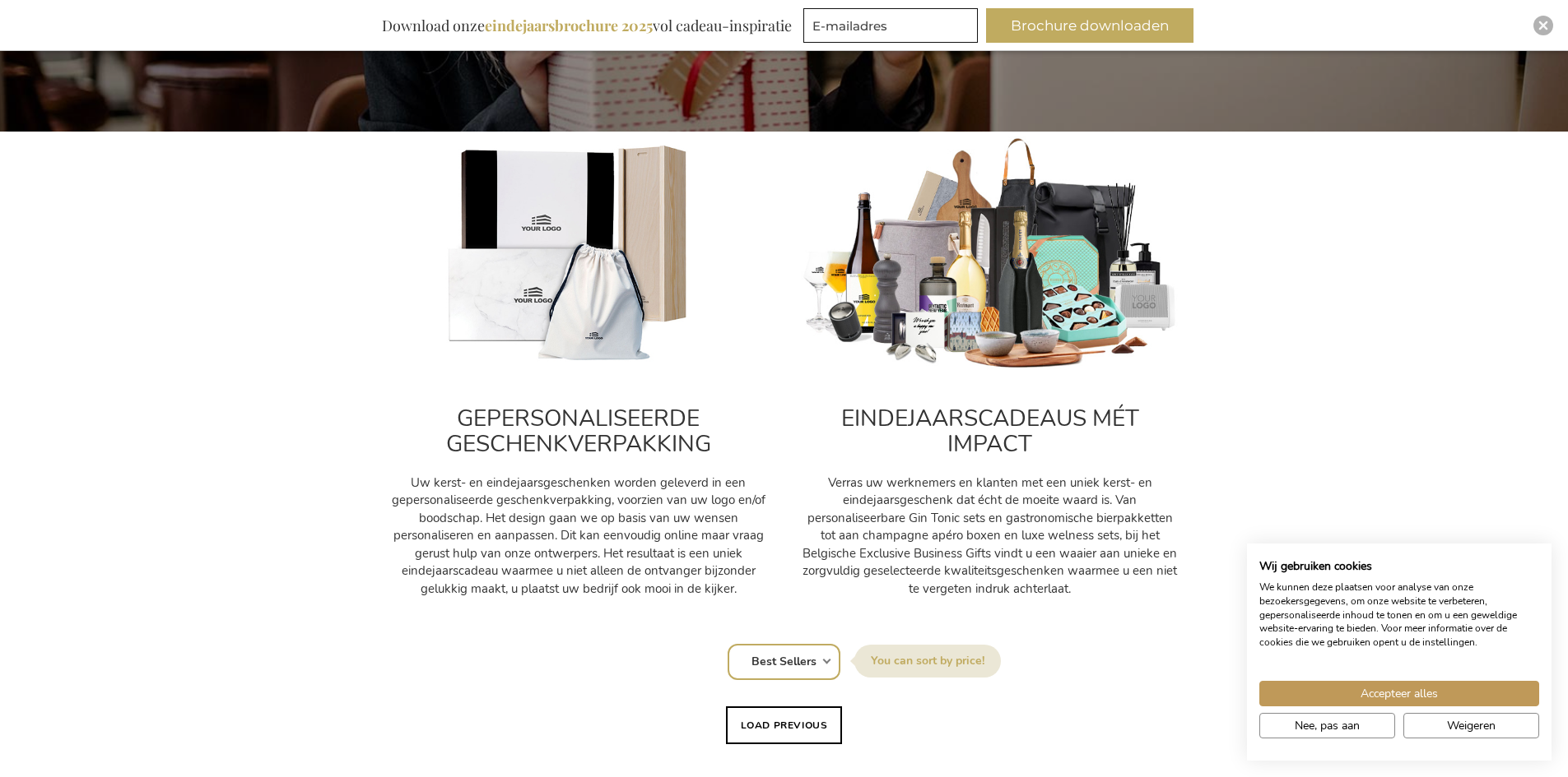
scroll to position [493, 0]
